Goal: Task Accomplishment & Management: Complete application form

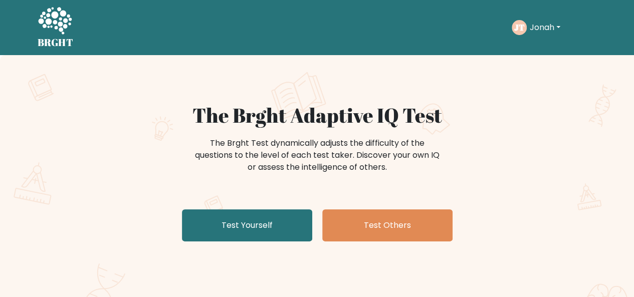
click at [522, 26] on text "JT" at bounding box center [519, 28] width 11 height 12
click at [539, 31] on button "Jonah" at bounding box center [545, 27] width 37 height 13
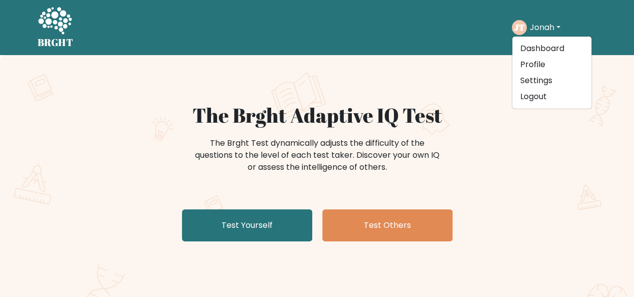
click at [539, 31] on button "Jonah" at bounding box center [545, 27] width 37 height 13
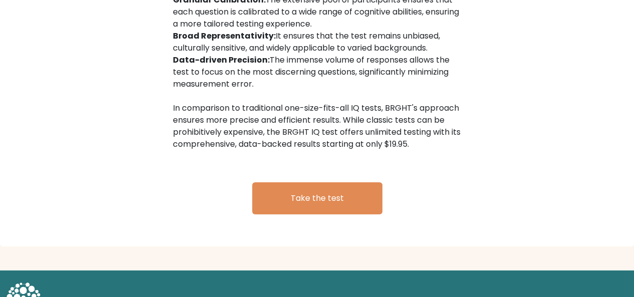
scroll to position [1707, 0]
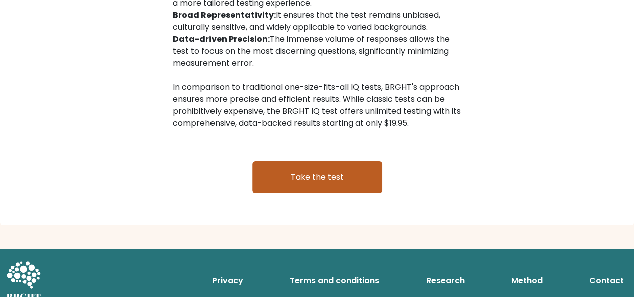
click at [333, 168] on link "Take the test" at bounding box center [317, 177] width 130 height 32
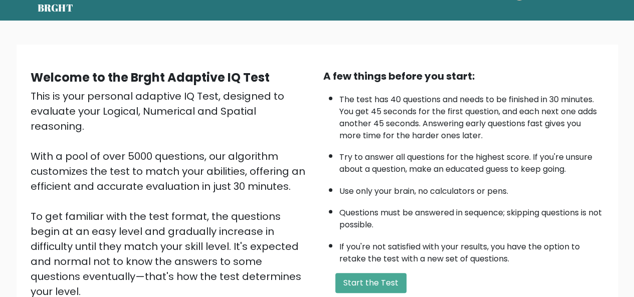
scroll to position [126, 0]
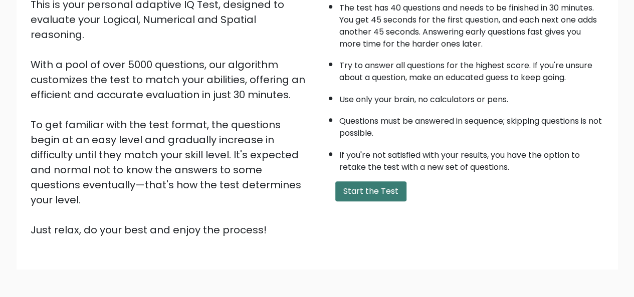
click at [357, 193] on button "Start the Test" at bounding box center [370, 191] width 71 height 20
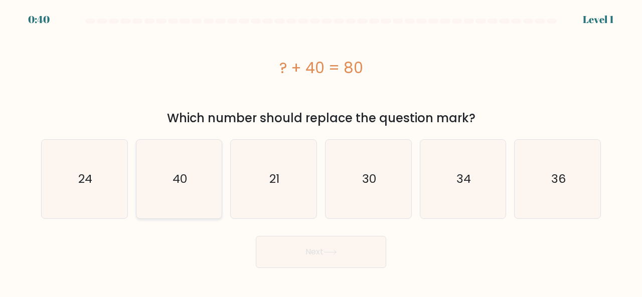
click at [189, 172] on icon "40" at bounding box center [179, 179] width 79 height 79
click at [321, 151] on input "b. 40" at bounding box center [321, 150] width 1 height 3
radio input "true"
click at [285, 252] on button "Next" at bounding box center [321, 252] width 130 height 32
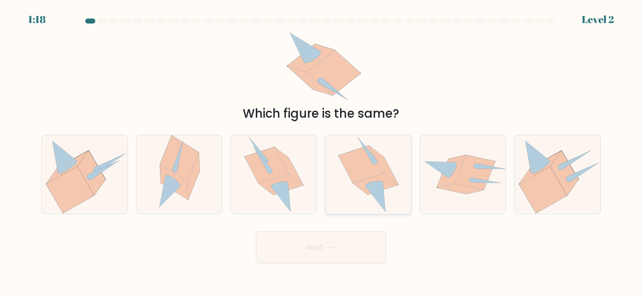
click at [386, 186] on icon at bounding box center [375, 183] width 45 height 21
click at [321, 151] on input "d." at bounding box center [321, 150] width 1 height 3
radio input "true"
click at [345, 242] on button "Next" at bounding box center [321, 248] width 130 height 32
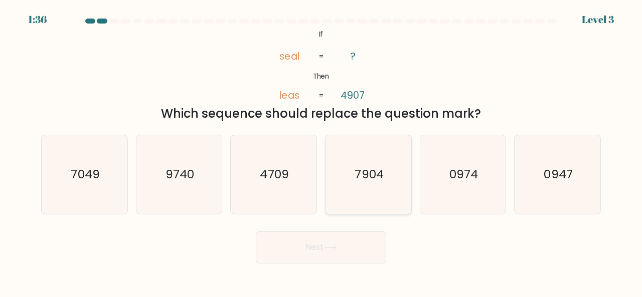
click at [356, 182] on text "7904" at bounding box center [368, 174] width 29 height 17
click at [321, 151] on input "d. 7904" at bounding box center [321, 150] width 1 height 3
radio input "true"
click at [334, 253] on button "Next" at bounding box center [321, 248] width 130 height 32
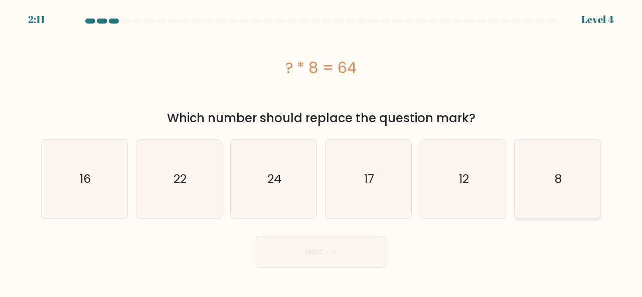
click at [586, 186] on icon "8" at bounding box center [557, 179] width 79 height 79
click at [321, 151] on input "f. 8" at bounding box center [321, 150] width 1 height 3
radio input "true"
click at [378, 254] on button "Next" at bounding box center [321, 252] width 130 height 32
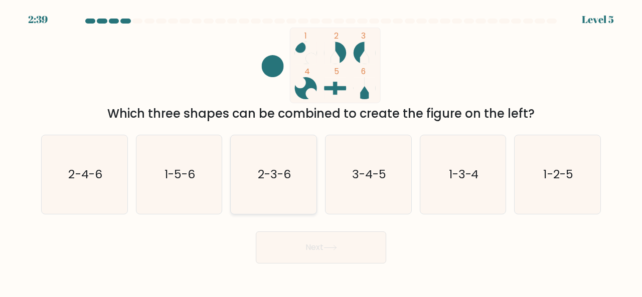
click at [276, 206] on icon "2-3-6" at bounding box center [273, 174] width 79 height 79
click at [321, 151] on input "c. 2-3-6" at bounding box center [321, 150] width 1 height 3
radio input "true"
click at [300, 242] on button "Next" at bounding box center [321, 248] width 130 height 32
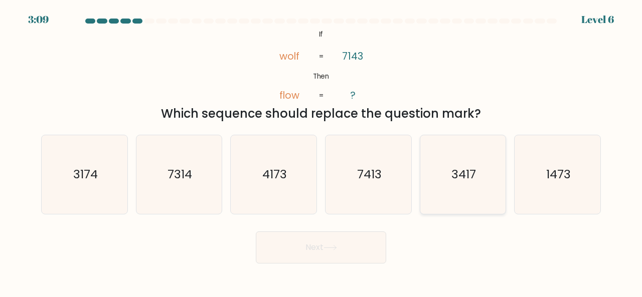
click at [439, 158] on icon "3417" at bounding box center [463, 174] width 79 height 79
click at [321, 151] on input "e. 3417" at bounding box center [321, 150] width 1 height 3
radio input "true"
click at [362, 247] on button "Next" at bounding box center [321, 248] width 130 height 32
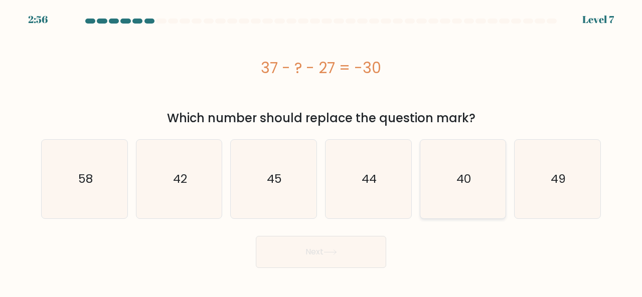
click at [441, 218] on icon "40" at bounding box center [463, 179] width 79 height 79
click at [321, 151] on input "e. 40" at bounding box center [321, 150] width 1 height 3
radio input "true"
click at [315, 254] on button "Next" at bounding box center [321, 252] width 130 height 32
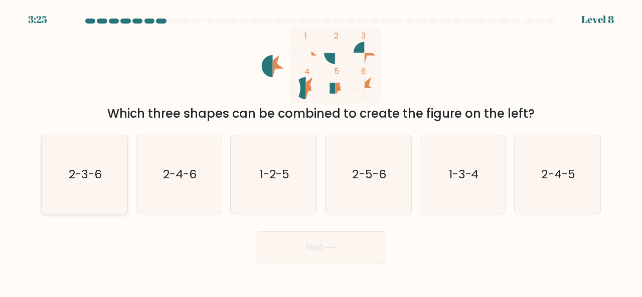
click at [90, 190] on icon "2-3-6" at bounding box center [84, 174] width 79 height 79
click at [321, 151] on input "a. 2-3-6" at bounding box center [321, 150] width 1 height 3
radio input "true"
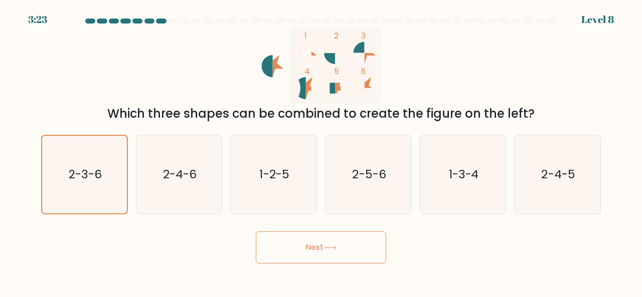
click at [320, 238] on button "Next" at bounding box center [321, 248] width 130 height 32
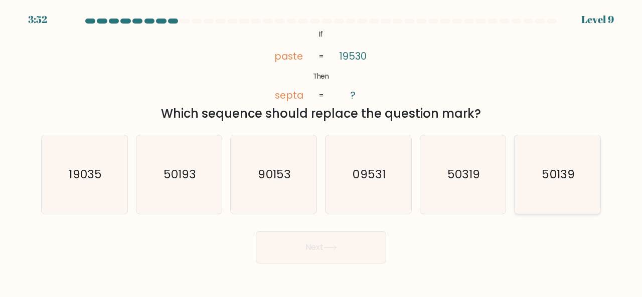
click at [572, 199] on icon "50139" at bounding box center [557, 174] width 79 height 79
click at [321, 151] on input "f. 50139" at bounding box center [321, 150] width 1 height 3
radio input "true"
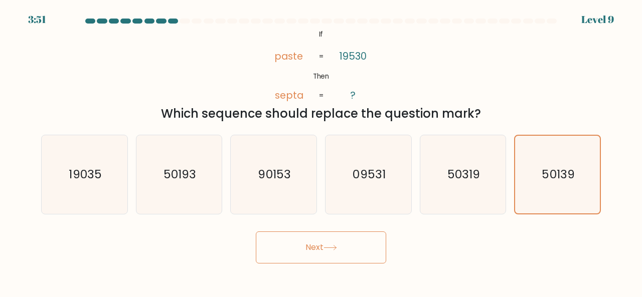
click at [361, 254] on button "Next" at bounding box center [321, 248] width 130 height 32
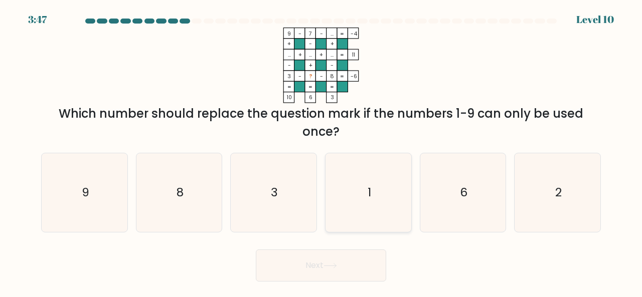
click at [377, 194] on icon "1" at bounding box center [368, 192] width 79 height 79
click at [321, 151] on input "d. 1" at bounding box center [321, 150] width 1 height 3
radio input "true"
click at [332, 271] on button "Next" at bounding box center [321, 266] width 130 height 32
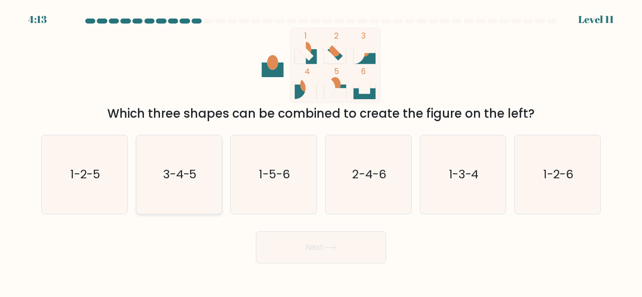
click at [205, 176] on icon "3-4-5" at bounding box center [179, 174] width 79 height 79
click at [321, 151] on input "b. 3-4-5" at bounding box center [321, 150] width 1 height 3
radio input "true"
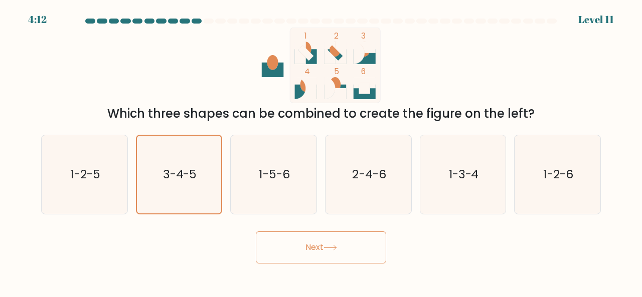
click at [300, 254] on button "Next" at bounding box center [321, 248] width 130 height 32
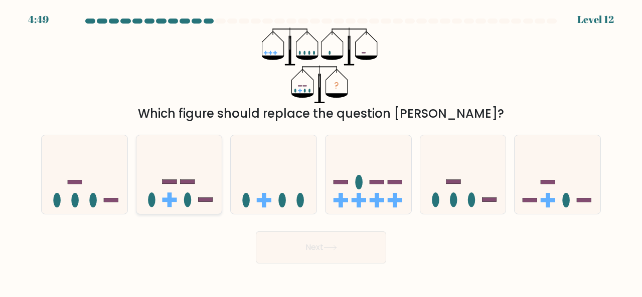
click at [201, 188] on icon at bounding box center [179, 174] width 86 height 71
click at [321, 151] on input "b." at bounding box center [321, 150] width 1 height 3
radio input "true"
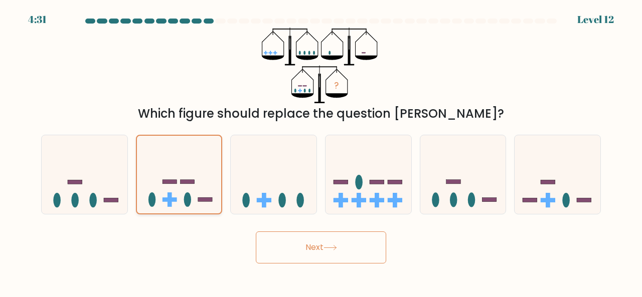
click at [204, 195] on icon at bounding box center [179, 174] width 85 height 70
click at [321, 151] on input "b." at bounding box center [321, 150] width 1 height 3
click at [293, 247] on button "Next" at bounding box center [321, 248] width 130 height 32
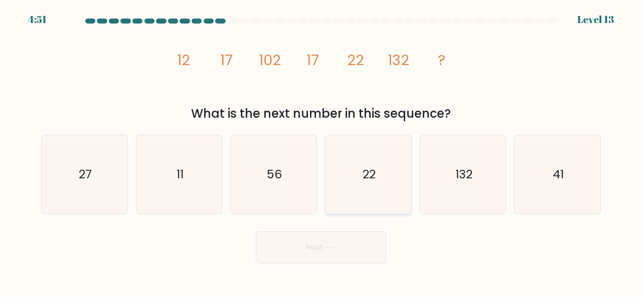
click at [400, 164] on icon "22" at bounding box center [368, 174] width 79 height 79
click at [321, 151] on input "d. 22" at bounding box center [321, 150] width 1 height 3
radio input "true"
click at [346, 253] on button "Next" at bounding box center [321, 248] width 130 height 32
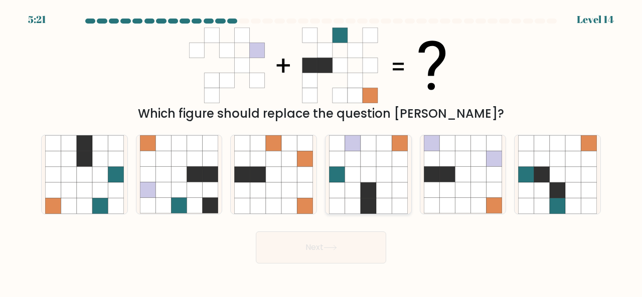
click at [354, 172] on icon at bounding box center [352, 175] width 16 height 16
click at [321, 151] on input "d." at bounding box center [321, 150] width 1 height 3
radio input "true"
click at [324, 256] on button "Next" at bounding box center [321, 248] width 130 height 32
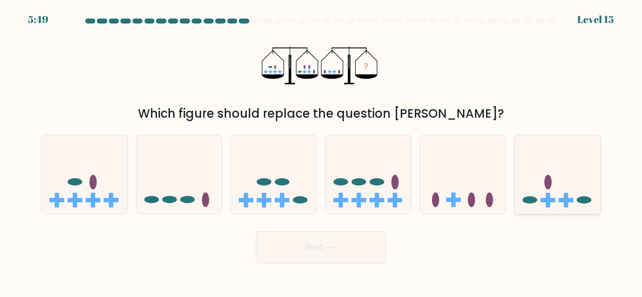
click at [541, 182] on icon at bounding box center [557, 174] width 86 height 71
click at [321, 151] on input "f." at bounding box center [321, 150] width 1 height 3
radio input "true"
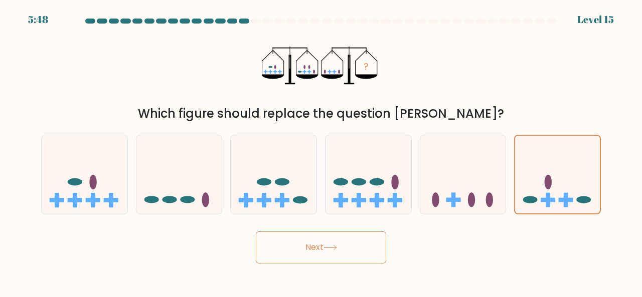
click at [372, 241] on button "Next" at bounding box center [321, 248] width 130 height 32
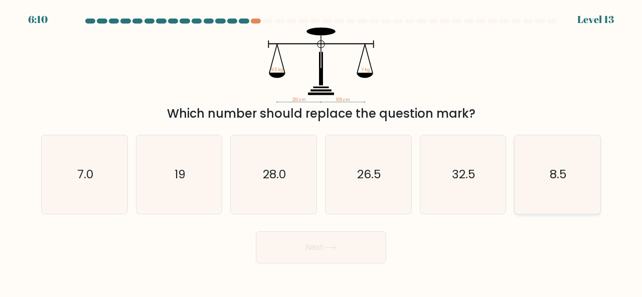
click at [534, 199] on icon "8.5" at bounding box center [557, 174] width 79 height 79
click at [321, 151] on input "f. 8.5" at bounding box center [321, 150] width 1 height 3
radio input "true"
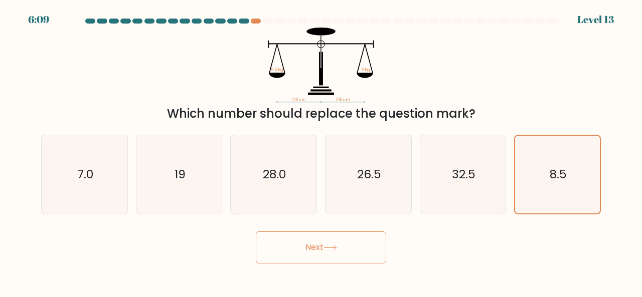
click at [345, 254] on button "Next" at bounding box center [321, 248] width 130 height 32
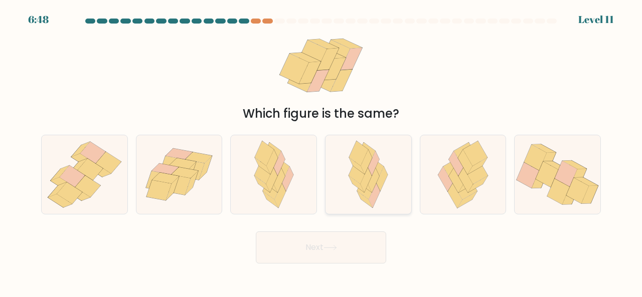
click at [384, 154] on icon at bounding box center [367, 174] width 51 height 79
click at [321, 151] on input "d." at bounding box center [321, 150] width 1 height 3
radio input "true"
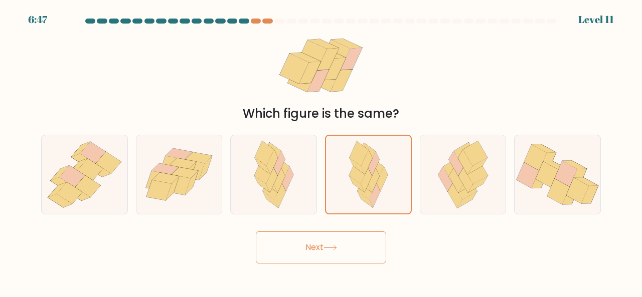
click at [352, 250] on button "Next" at bounding box center [321, 248] width 130 height 32
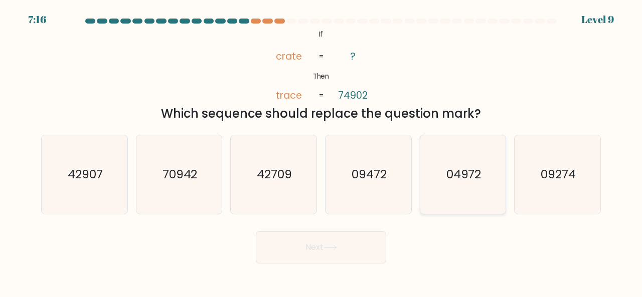
click at [469, 195] on icon "04972" at bounding box center [463, 174] width 79 height 79
click at [321, 151] on input "e. 04972" at bounding box center [321, 150] width 1 height 3
radio input "true"
click at [353, 255] on button "Next" at bounding box center [321, 248] width 130 height 32
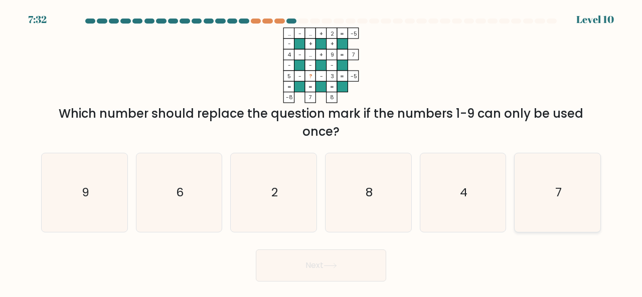
click at [557, 190] on text "7" at bounding box center [558, 192] width 7 height 17
click at [321, 151] on input "f. 7" at bounding box center [321, 150] width 1 height 3
radio input "true"
click at [331, 269] on button "Next" at bounding box center [321, 266] width 130 height 32
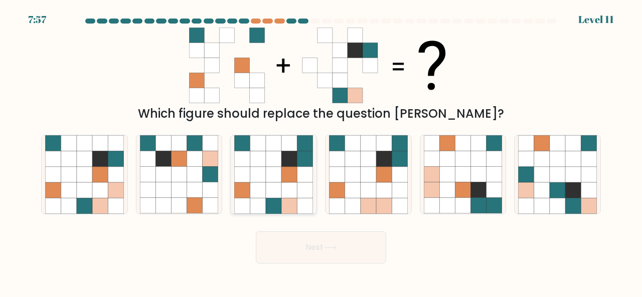
click at [271, 172] on icon at bounding box center [274, 175] width 16 height 16
click at [321, 151] on input "c." at bounding box center [321, 150] width 1 height 3
radio input "true"
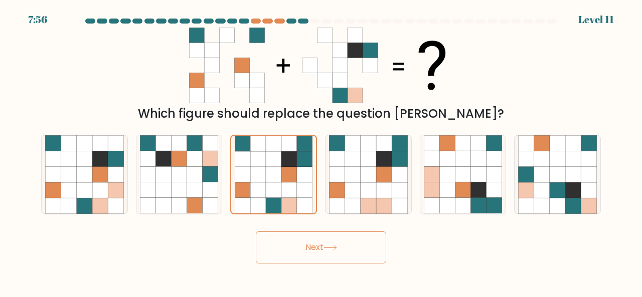
click at [284, 248] on button "Next" at bounding box center [321, 248] width 130 height 32
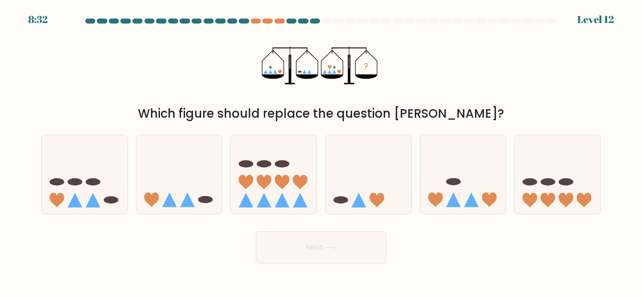
click at [419, 157] on div "e." at bounding box center [463, 175] width 95 height 80
click at [445, 159] on icon at bounding box center [463, 174] width 86 height 71
click at [321, 151] on input "e." at bounding box center [321, 150] width 1 height 3
radio input "true"
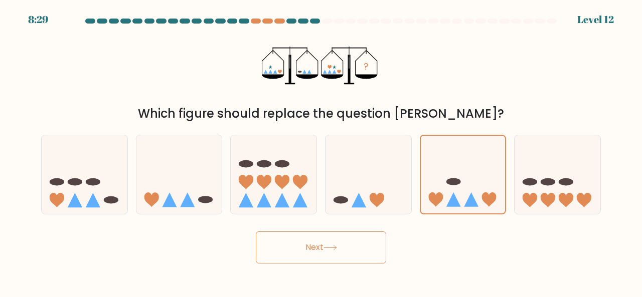
click at [353, 240] on button "Next" at bounding box center [321, 248] width 130 height 32
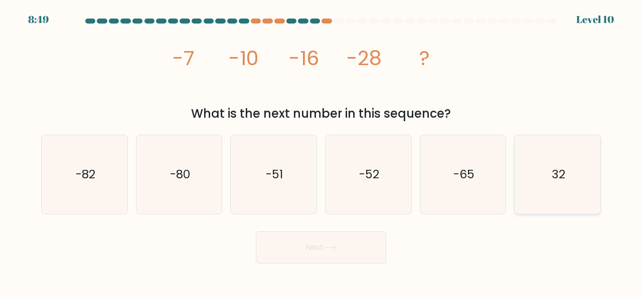
click at [536, 185] on icon "32" at bounding box center [557, 174] width 79 height 79
click at [321, 151] on input "f. 32" at bounding box center [321, 150] width 1 height 3
radio input "true"
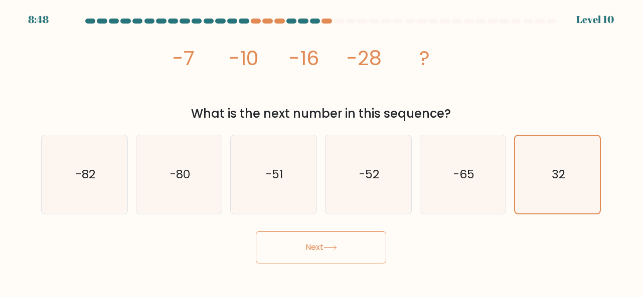
click at [339, 255] on button "Next" at bounding box center [321, 248] width 130 height 32
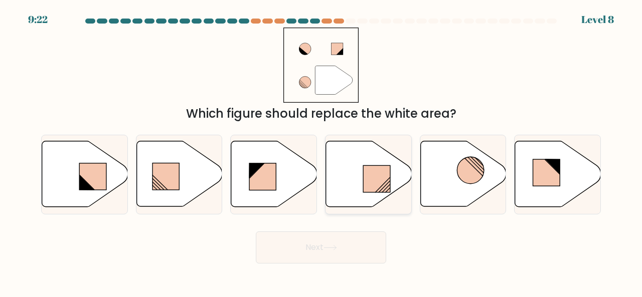
click at [379, 166] on rect at bounding box center [376, 179] width 27 height 27
click at [321, 151] on input "d." at bounding box center [321, 150] width 1 height 3
radio input "true"
click at [352, 255] on button "Next" at bounding box center [321, 248] width 130 height 32
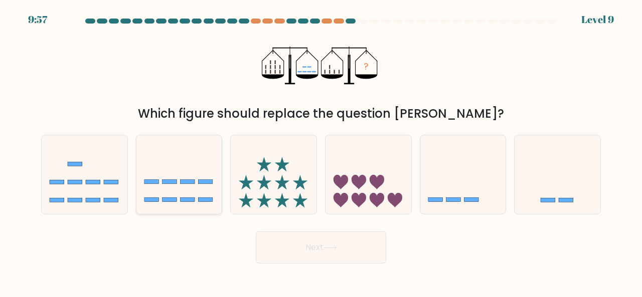
click at [186, 186] on icon at bounding box center [179, 174] width 86 height 71
click at [321, 151] on input "b." at bounding box center [321, 150] width 1 height 3
radio input "true"
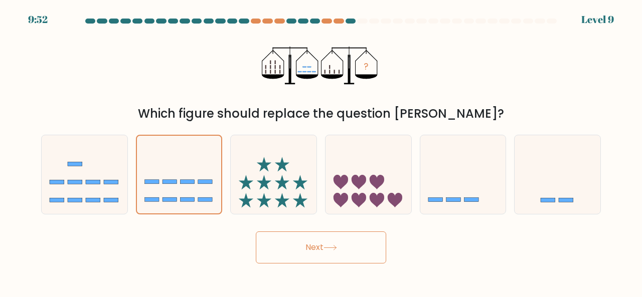
click at [275, 242] on button "Next" at bounding box center [321, 248] width 130 height 32
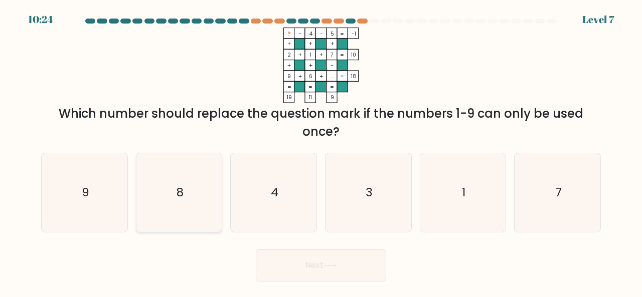
click at [186, 190] on icon "8" at bounding box center [179, 192] width 79 height 79
click at [321, 151] on input "b. 8" at bounding box center [321, 150] width 1 height 3
radio input "true"
click at [281, 260] on button "Next" at bounding box center [321, 266] width 130 height 32
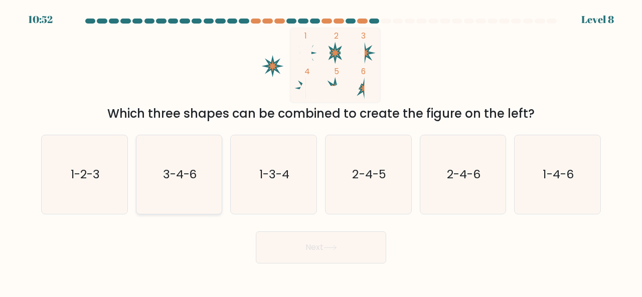
click at [180, 200] on icon "3-4-6" at bounding box center [179, 174] width 79 height 79
click at [321, 151] on input "b. 3-4-6" at bounding box center [321, 150] width 1 height 3
radio input "true"
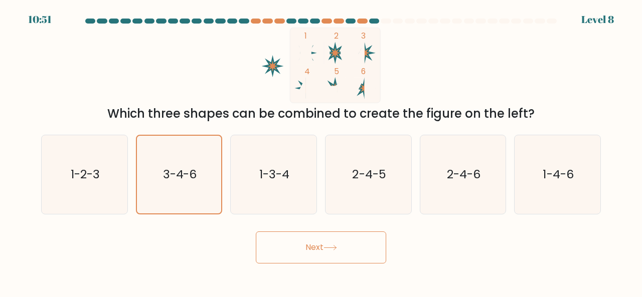
click at [285, 248] on button "Next" at bounding box center [321, 248] width 130 height 32
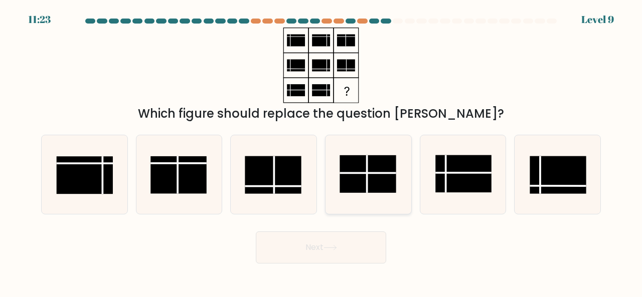
click at [388, 170] on rect at bounding box center [367, 174] width 56 height 38
click at [321, 151] on input "d." at bounding box center [321, 150] width 1 height 3
radio input "true"
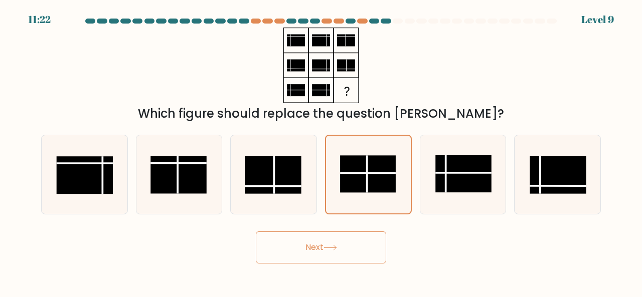
click at [341, 251] on button "Next" at bounding box center [321, 248] width 130 height 32
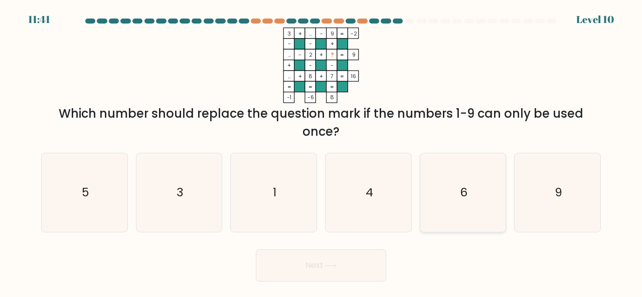
click at [432, 191] on icon "6" at bounding box center [463, 192] width 79 height 79
click at [321, 151] on input "e. 6" at bounding box center [321, 150] width 1 height 3
radio input "true"
click at [314, 259] on button "Next" at bounding box center [321, 266] width 130 height 32
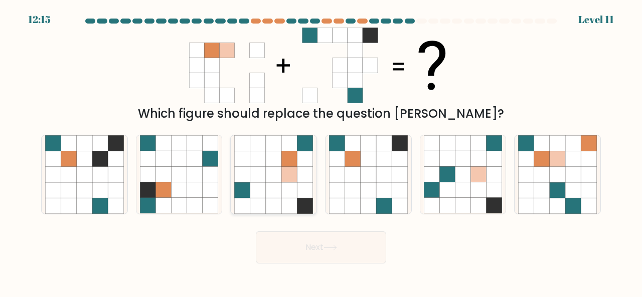
click at [288, 177] on icon at bounding box center [289, 175] width 16 height 16
click at [321, 151] on input "c." at bounding box center [321, 150] width 1 height 3
radio input "true"
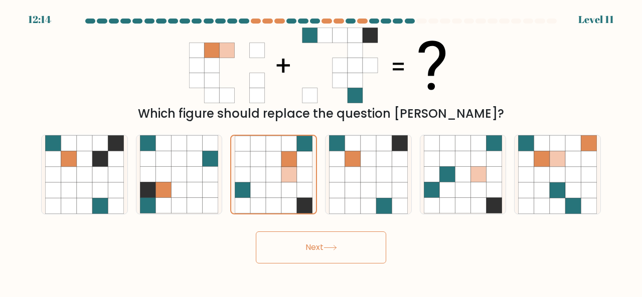
click at [292, 253] on button "Next" at bounding box center [321, 248] width 130 height 32
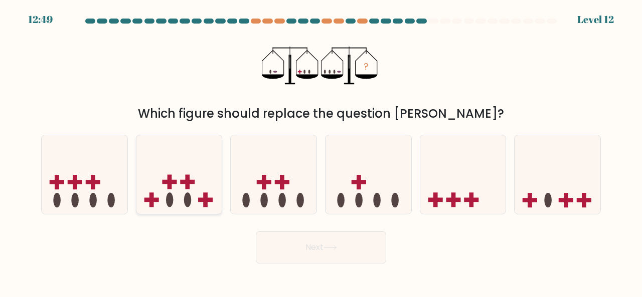
click at [200, 209] on icon at bounding box center [179, 174] width 86 height 71
click at [321, 151] on input "b." at bounding box center [321, 150] width 1 height 3
radio input "true"
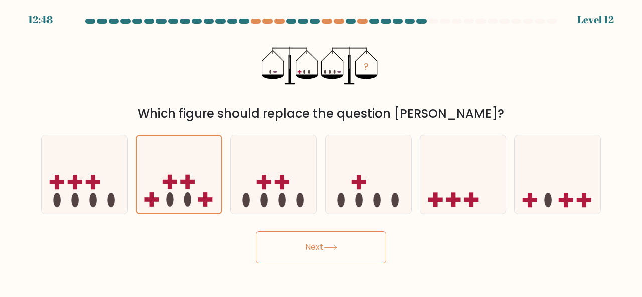
click at [319, 240] on button "Next" at bounding box center [321, 248] width 130 height 32
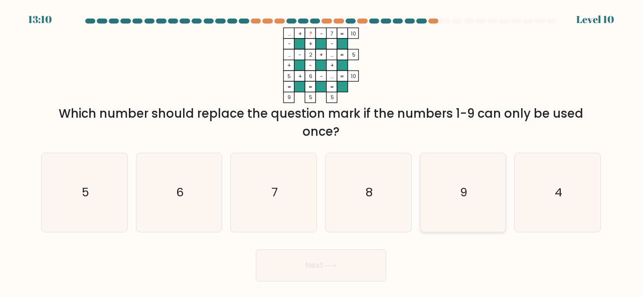
click at [459, 173] on icon "9" at bounding box center [463, 192] width 79 height 79
click at [321, 151] on input "e. 9" at bounding box center [321, 150] width 1 height 3
radio input "true"
click at [334, 273] on button "Next" at bounding box center [321, 266] width 130 height 32
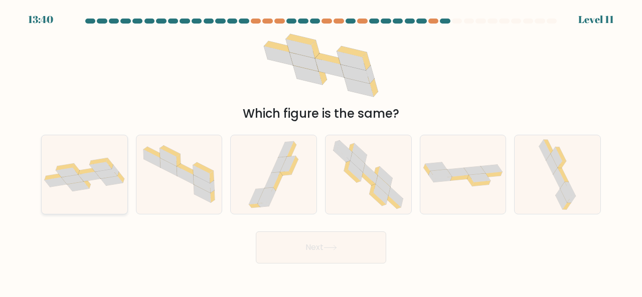
click at [87, 178] on icon at bounding box center [89, 177] width 22 height 10
click at [321, 151] on input "a." at bounding box center [321, 150] width 1 height 3
radio input "true"
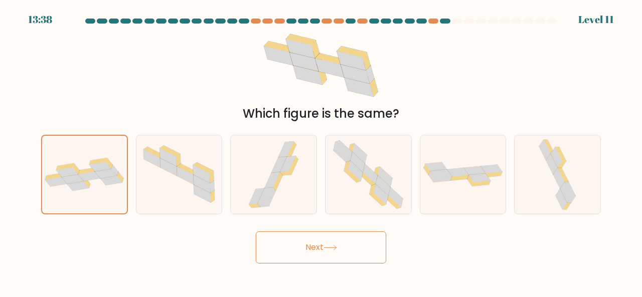
click at [294, 254] on button "Next" at bounding box center [321, 248] width 130 height 32
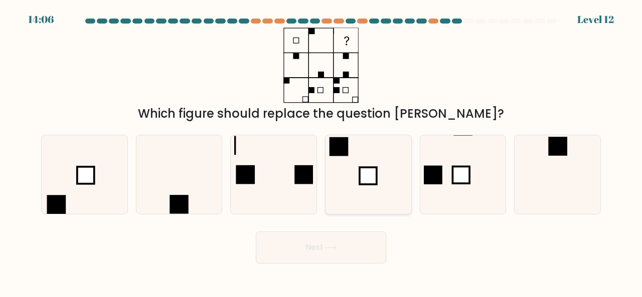
click at [361, 161] on icon at bounding box center [368, 174] width 79 height 79
click at [321, 151] on input "d." at bounding box center [321, 150] width 1 height 3
radio input "true"
click at [529, 163] on icon at bounding box center [557, 174] width 79 height 79
click at [321, 151] on input "f." at bounding box center [321, 150] width 1 height 3
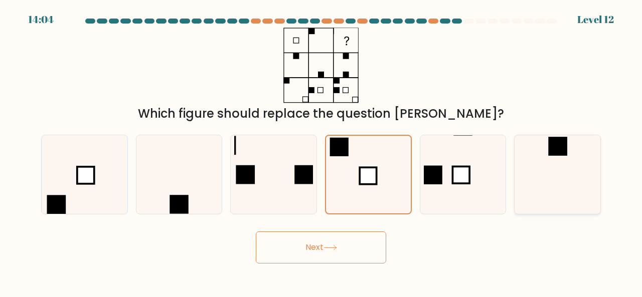
radio input "true"
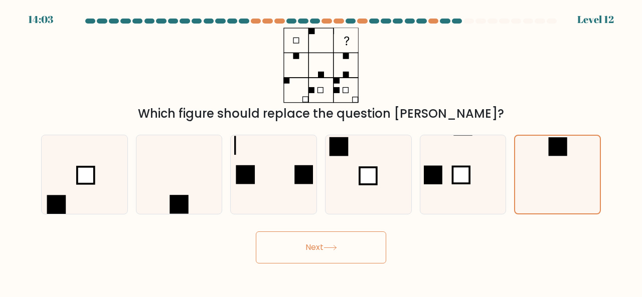
drag, startPoint x: 299, startPoint y: 270, endPoint x: 316, endPoint y: 254, distance: 23.8
click at [316, 254] on body "14:03 Level 12" at bounding box center [321, 148] width 642 height 297
click at [316, 254] on button "Next" at bounding box center [321, 248] width 130 height 32
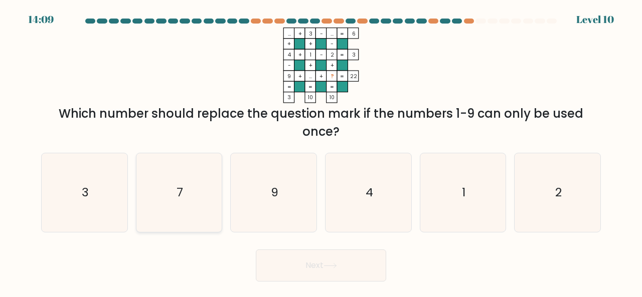
click at [182, 203] on icon "7" at bounding box center [179, 192] width 79 height 79
click at [321, 151] on input "b. 7" at bounding box center [321, 150] width 1 height 3
radio input "true"
click at [289, 268] on button "Next" at bounding box center [321, 266] width 130 height 32
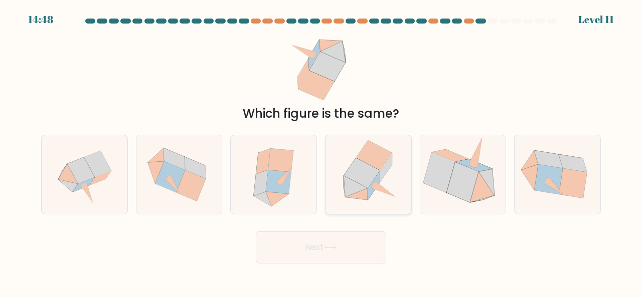
click at [363, 159] on icon at bounding box center [374, 155] width 36 height 30
click at [321, 151] on input "d." at bounding box center [321, 150] width 1 height 3
radio input "true"
click at [279, 155] on icon at bounding box center [280, 161] width 25 height 24
click at [321, 151] on input "c." at bounding box center [321, 150] width 1 height 3
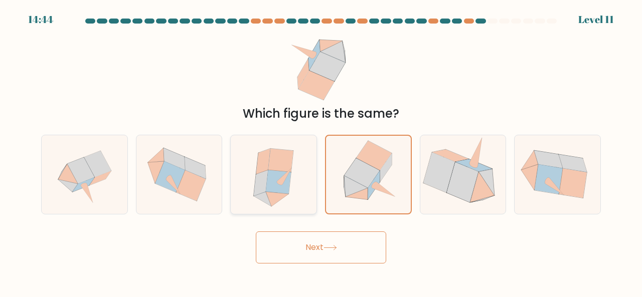
radio input "true"
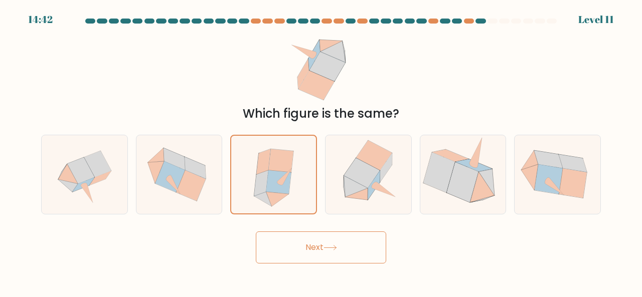
click at [309, 243] on button "Next" at bounding box center [321, 248] width 130 height 32
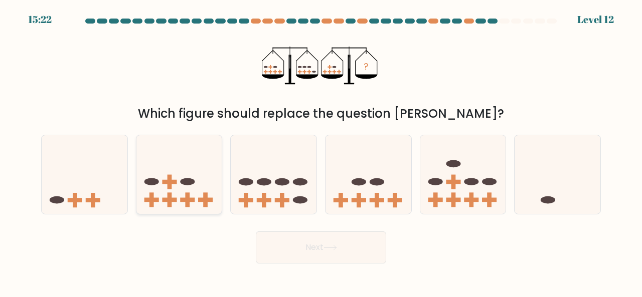
click at [170, 180] on rect at bounding box center [169, 182] width 5 height 15
click at [321, 151] on input "b." at bounding box center [321, 150] width 1 height 3
radio input "true"
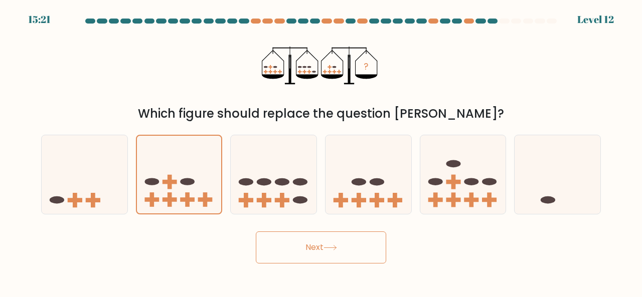
click at [283, 257] on button "Next" at bounding box center [321, 248] width 130 height 32
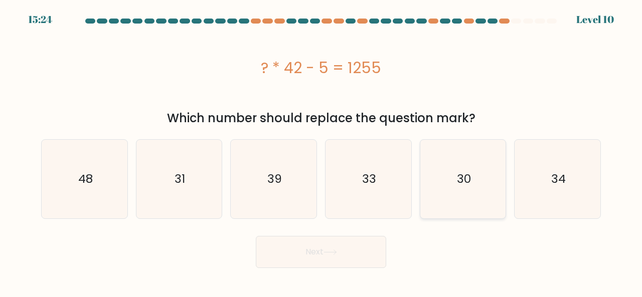
click at [483, 164] on icon "30" at bounding box center [463, 179] width 79 height 79
click at [321, 151] on input "e. 30" at bounding box center [321, 150] width 1 height 3
radio input "true"
click at [294, 254] on button "Next" at bounding box center [321, 252] width 130 height 32
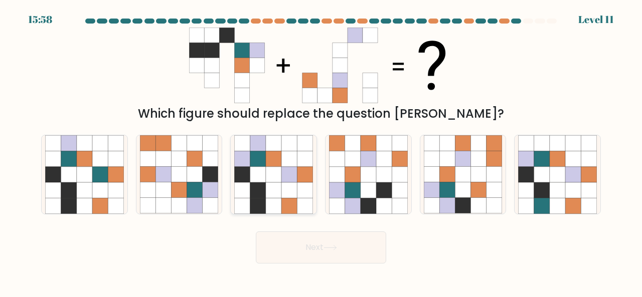
click at [295, 173] on icon at bounding box center [289, 175] width 16 height 16
click at [321, 151] on input "c." at bounding box center [321, 150] width 1 height 3
radio input "true"
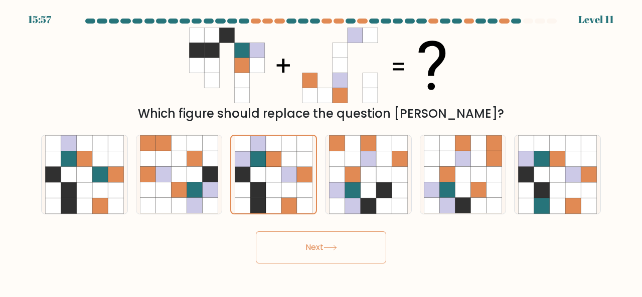
click at [309, 252] on button "Next" at bounding box center [321, 248] width 130 height 32
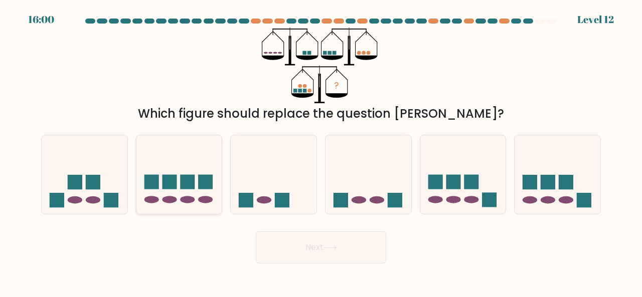
click at [149, 183] on rect at bounding box center [151, 182] width 15 height 15
click at [321, 151] on input "b." at bounding box center [321, 150] width 1 height 3
radio input "true"
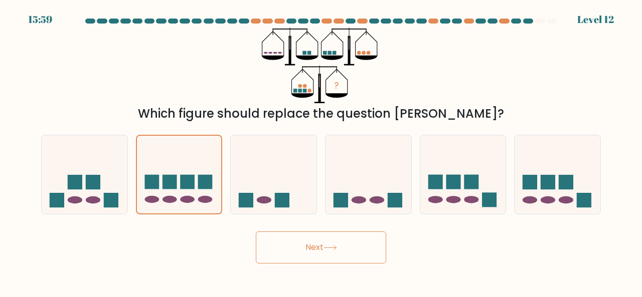
click at [307, 248] on button "Next" at bounding box center [321, 248] width 130 height 32
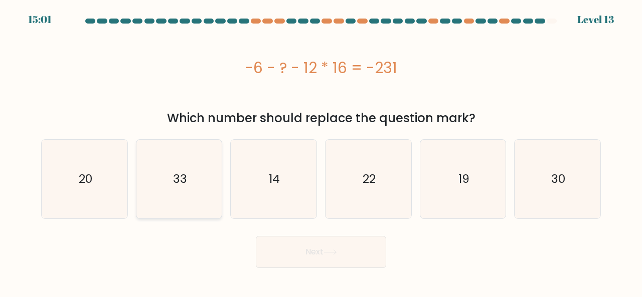
click at [173, 174] on text "33" at bounding box center [180, 179] width 14 height 17
click at [321, 151] on input "b. 33" at bounding box center [321, 150] width 1 height 3
radio input "true"
click at [344, 267] on button "Next" at bounding box center [321, 252] width 130 height 32
click at [347, 257] on button "Next" at bounding box center [321, 252] width 130 height 32
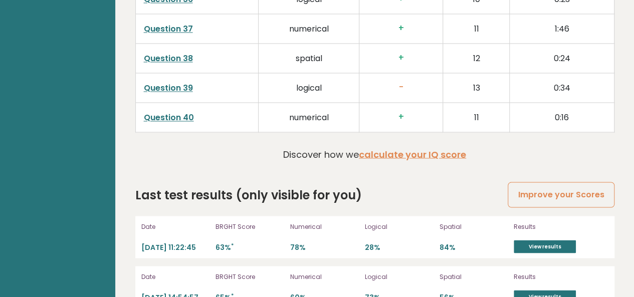
scroll to position [2717, 0]
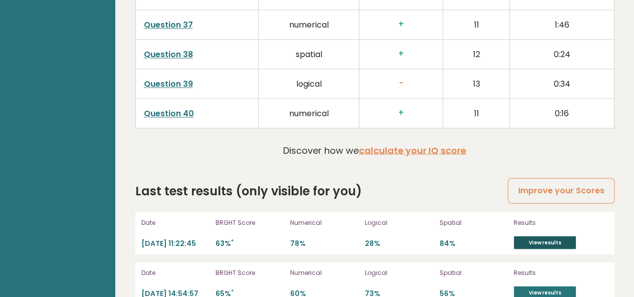
click at [536, 236] on link "View results" at bounding box center [545, 242] width 62 height 13
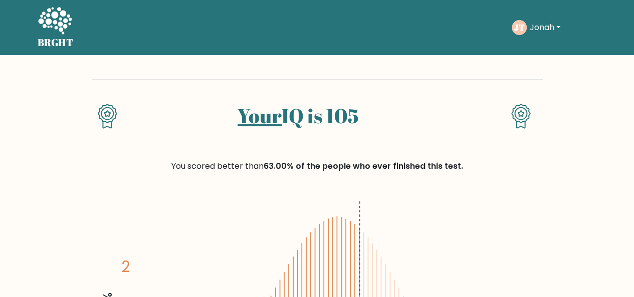
drag, startPoint x: 151, startPoint y: 133, endPoint x: 335, endPoint y: 104, distance: 186.6
click at [335, 104] on h1 "Your IQ is 105" at bounding box center [298, 116] width 326 height 24
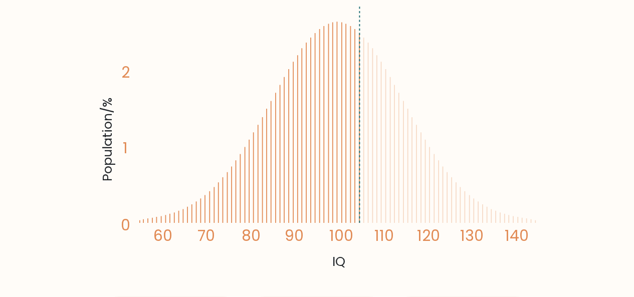
scroll to position [194, 0]
drag, startPoint x: 398, startPoint y: 104, endPoint x: 545, endPoint y: 40, distance: 159.8
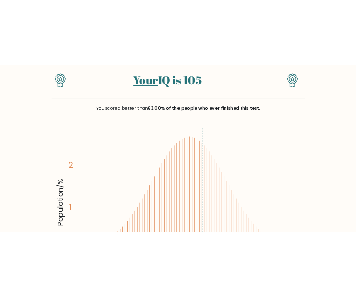
scroll to position [92, 0]
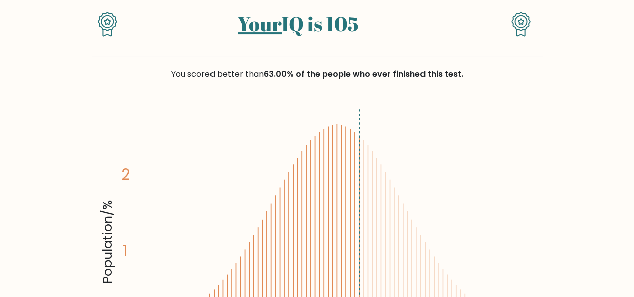
click at [432, 119] on icon "Population/% IQ 0 1 2 60 70 80 90 100 110 120 130 140" at bounding box center [317, 239] width 439 height 271
click at [419, 118] on icon "Population/% IQ 0 1 2 60 70 80 90 100 110 120 130 140" at bounding box center [317, 239] width 439 height 271
click at [472, 112] on icon "Population/% IQ 0 1 2 60 70 80 90 100 110 120 130 140" at bounding box center [317, 239] width 439 height 271
click at [475, 108] on icon "Population/% IQ 0 1 2 60 70 80 90 100 110 120 130 140" at bounding box center [317, 239] width 439 height 271
click at [472, 107] on icon "Population/% IQ 0 1 2 60 70 80 90 100 110 120 130 140" at bounding box center [317, 239] width 439 height 271
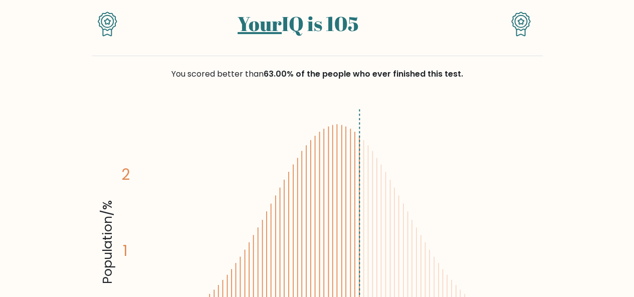
click at [508, 98] on div "You scored better than 63.00% of the people who ever finished this test." at bounding box center [317, 80] width 451 height 48
click at [508, 89] on div "You scored better than 63.00% of the people who ever finished this test." at bounding box center [317, 80] width 451 height 48
click at [511, 89] on div "You scored better than 63.00% of the people who ever finished this test." at bounding box center [317, 80] width 451 height 48
click at [513, 89] on div "You scored better than 63.00% of the people who ever finished this test." at bounding box center [317, 80] width 451 height 48
click at [487, 98] on div "You scored better than 63.00% of the people who ever finished this test." at bounding box center [317, 80] width 451 height 48
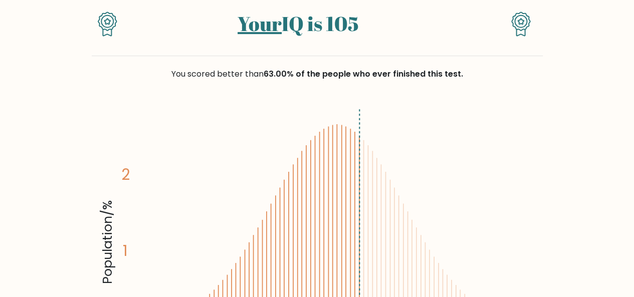
click at [246, 85] on div "You scored better than 63.00% of the people who ever finished this test." at bounding box center [317, 80] width 451 height 48
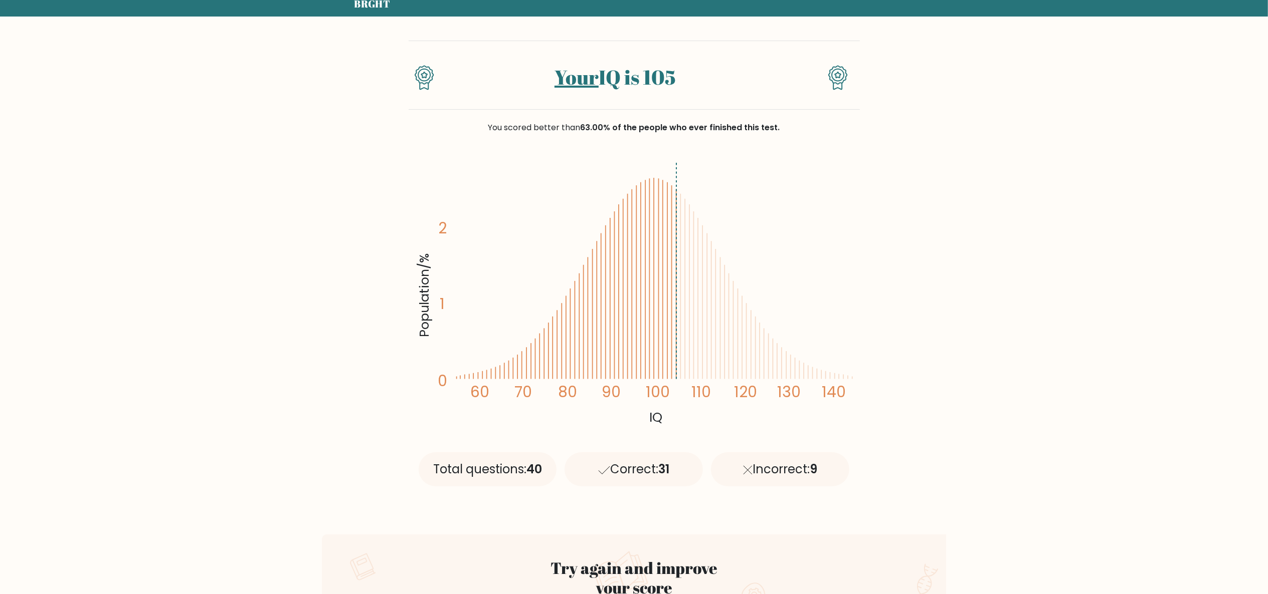
scroll to position [0, 0]
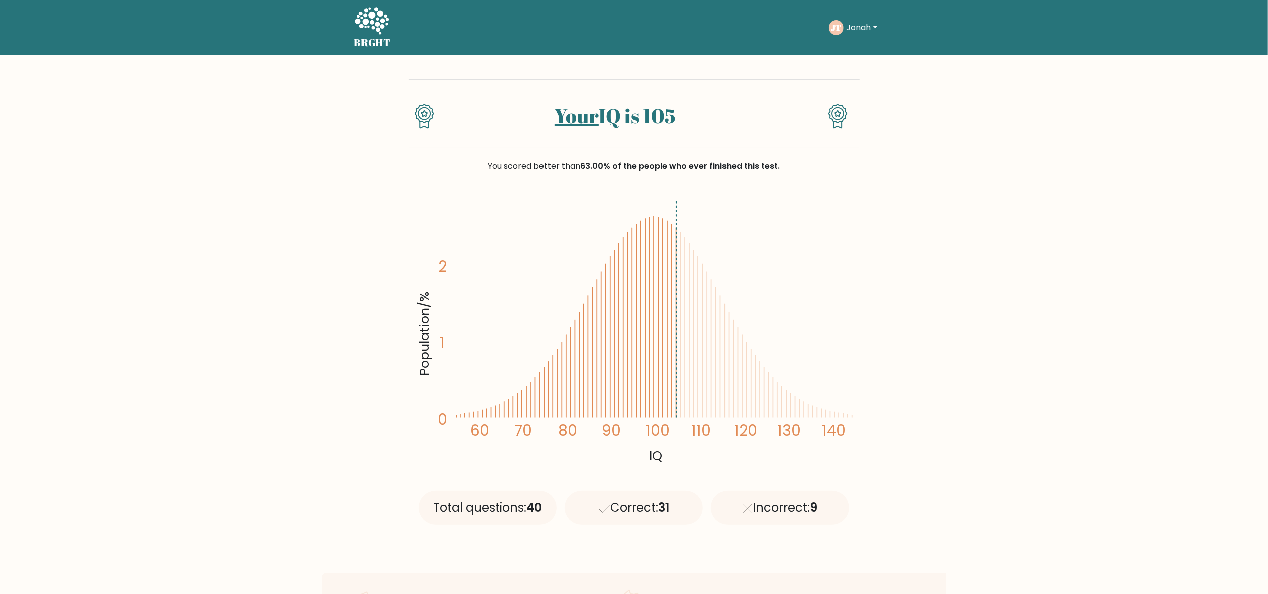
drag, startPoint x: 616, startPoint y: 2, endPoint x: 33, endPoint y: 591, distance: 829.7
